Goal: Find specific page/section: Find specific page/section

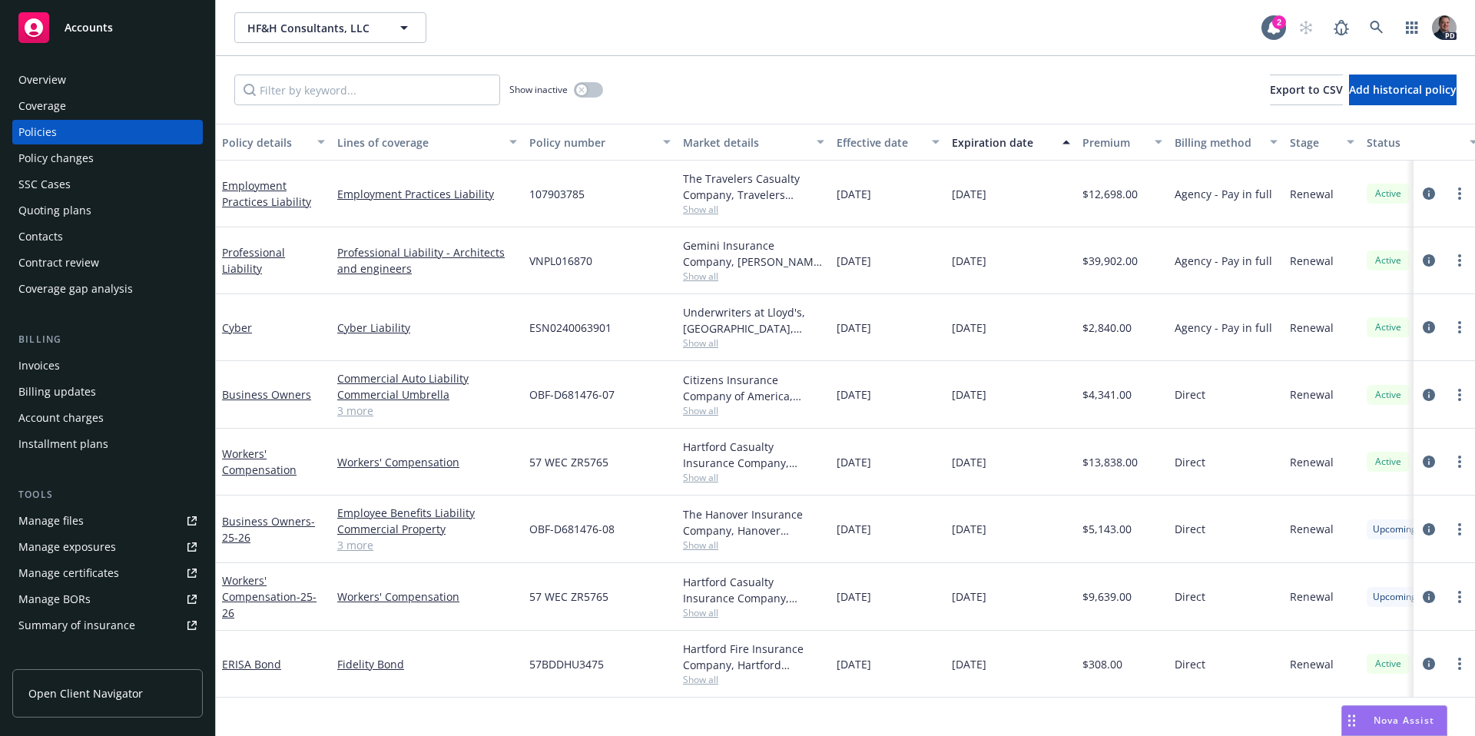
scroll to position [2357, 0]
click at [1364, 28] on link at bounding box center [1377, 27] width 31 height 31
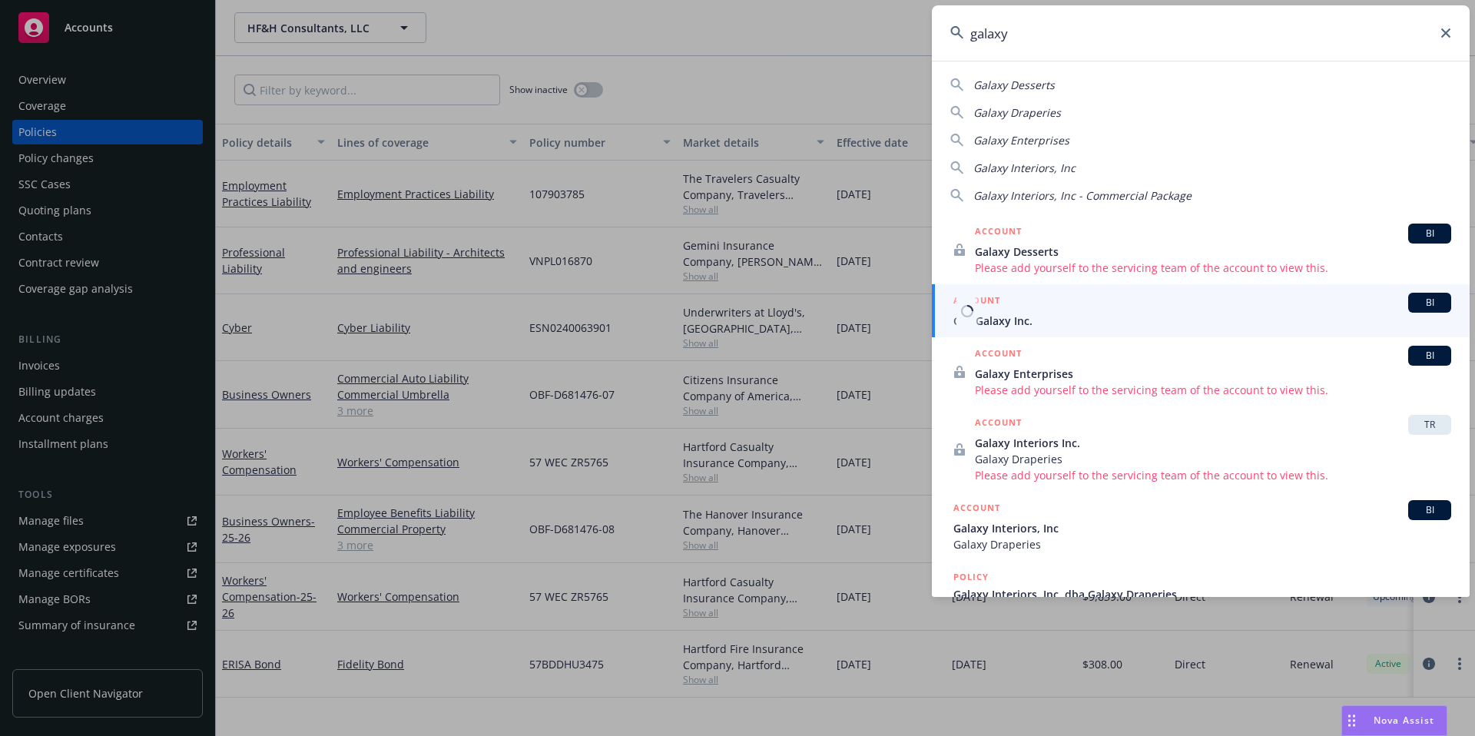
type input "galaxy"
click at [1030, 330] on link "ACCOUNT BI Gift Galaxy Inc." at bounding box center [1201, 310] width 538 height 53
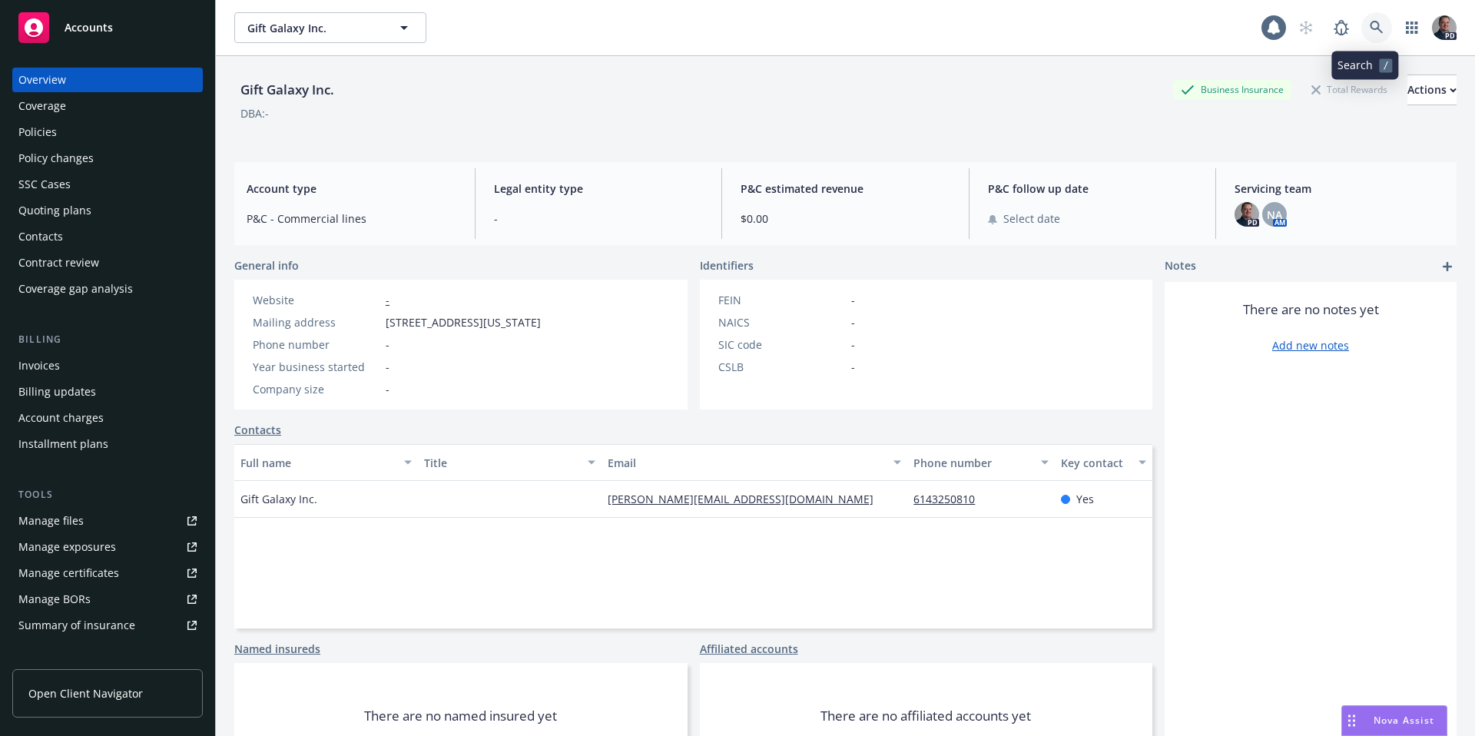
click at [1370, 32] on icon at bounding box center [1377, 28] width 14 height 14
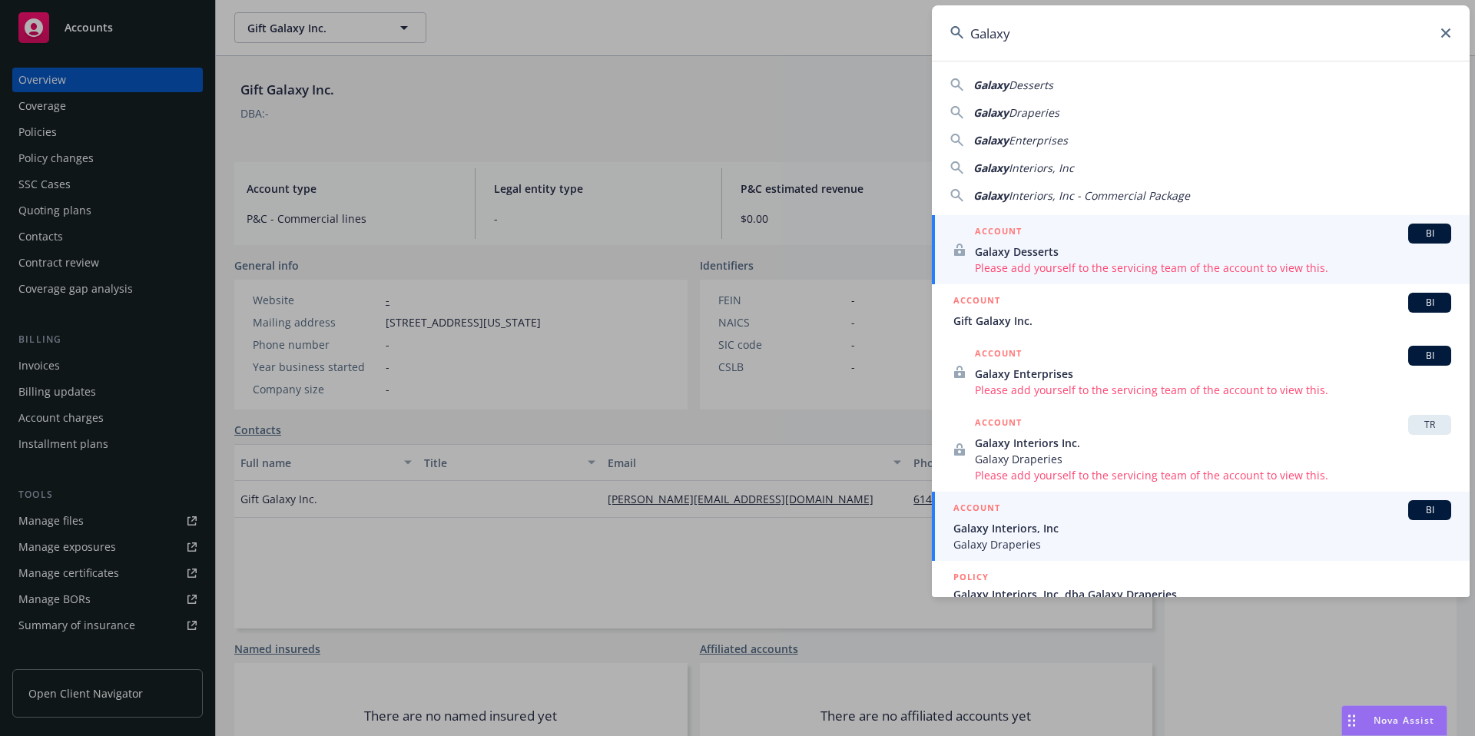
type input "Galaxy"
click at [1083, 536] on span "Galaxy Draperies" at bounding box center [1203, 544] width 498 height 16
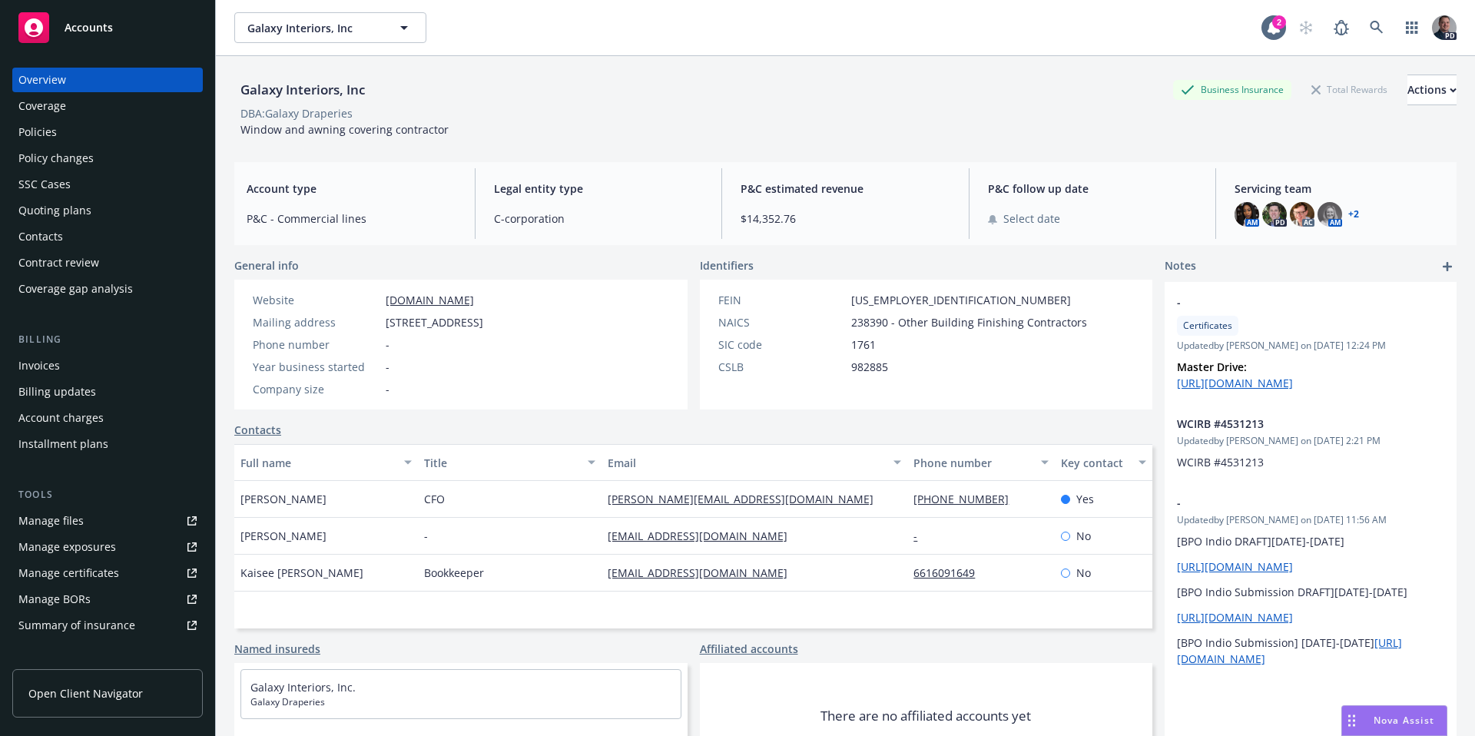
click at [74, 136] on div "Policies" at bounding box center [107, 132] width 178 height 25
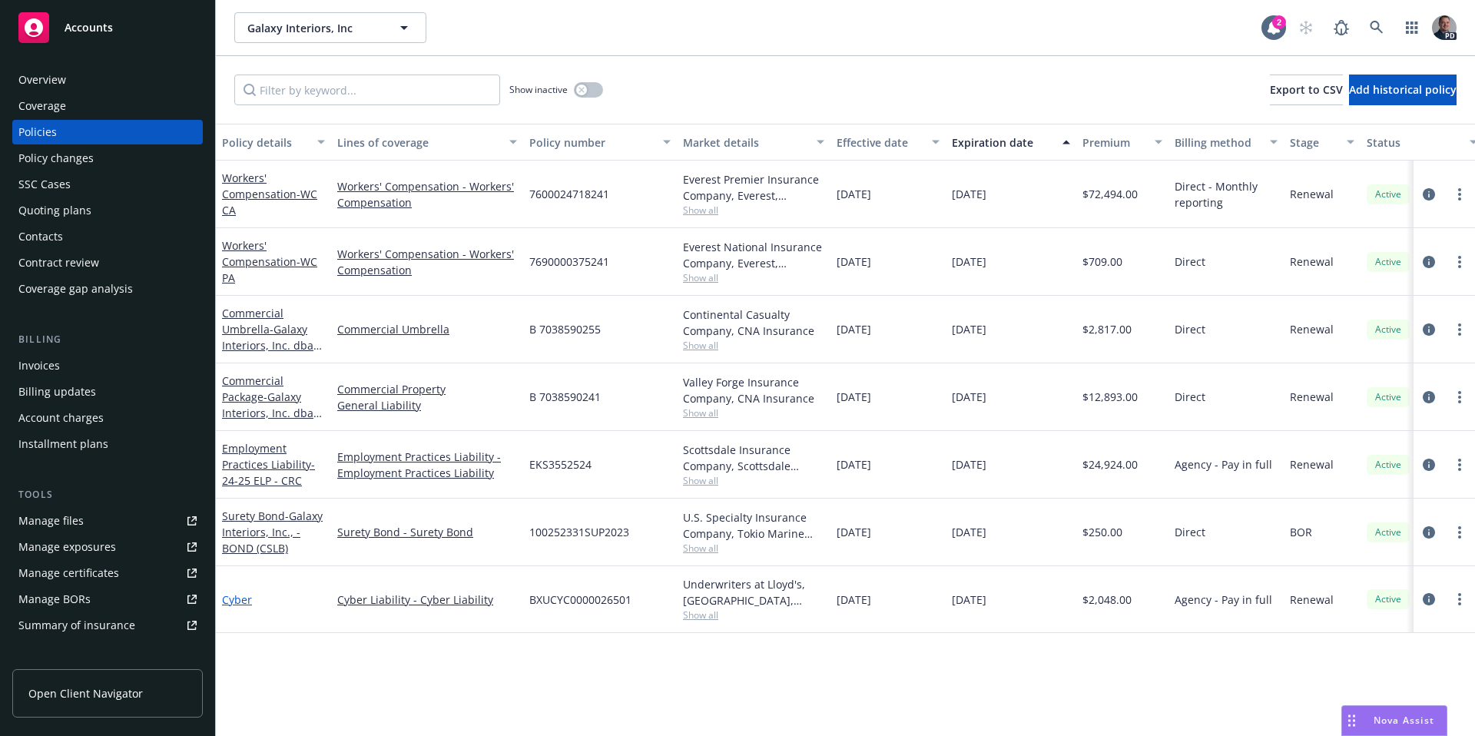
click at [234, 601] on link "Cyber" at bounding box center [237, 599] width 30 height 15
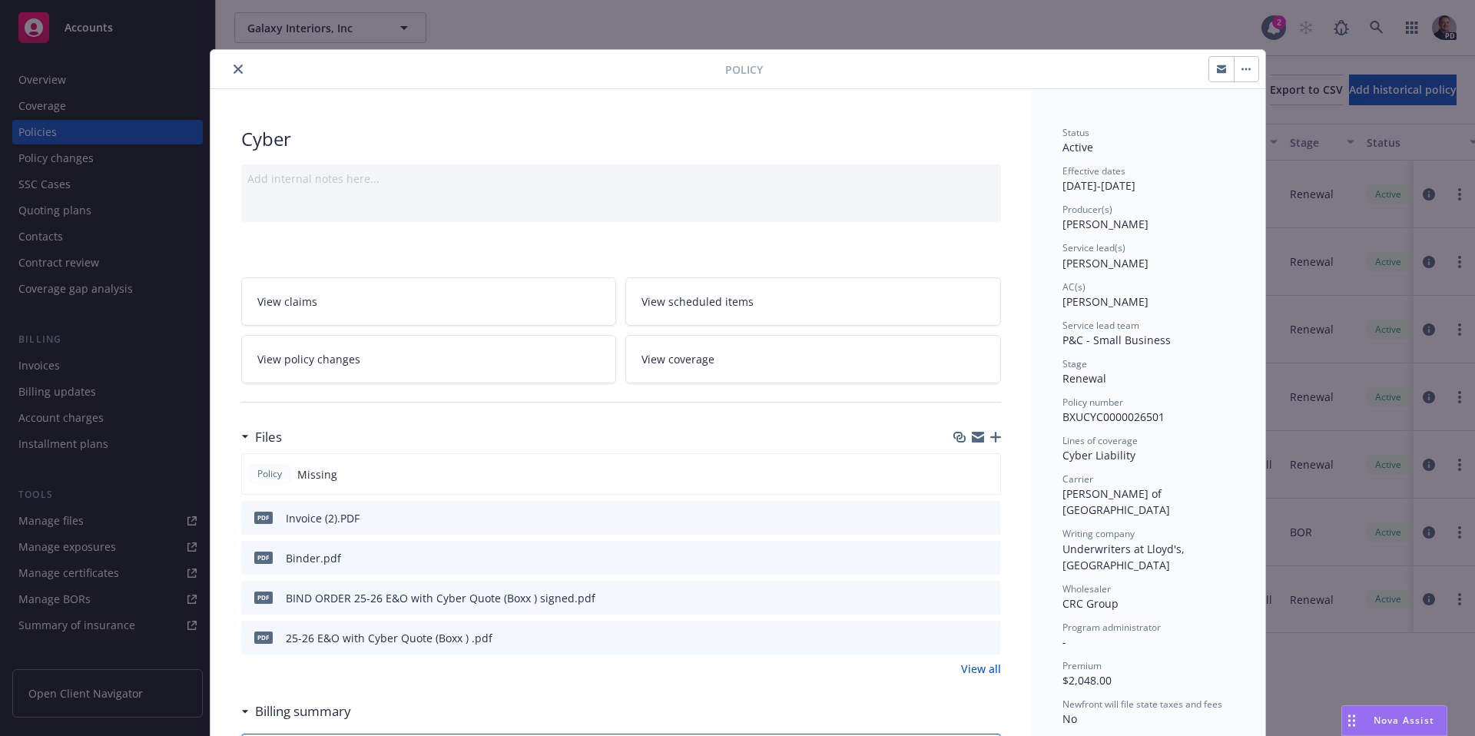
click at [980, 556] on icon "preview file" at bounding box center [987, 557] width 14 height 11
